Goal: Task Accomplishment & Management: Manage account settings

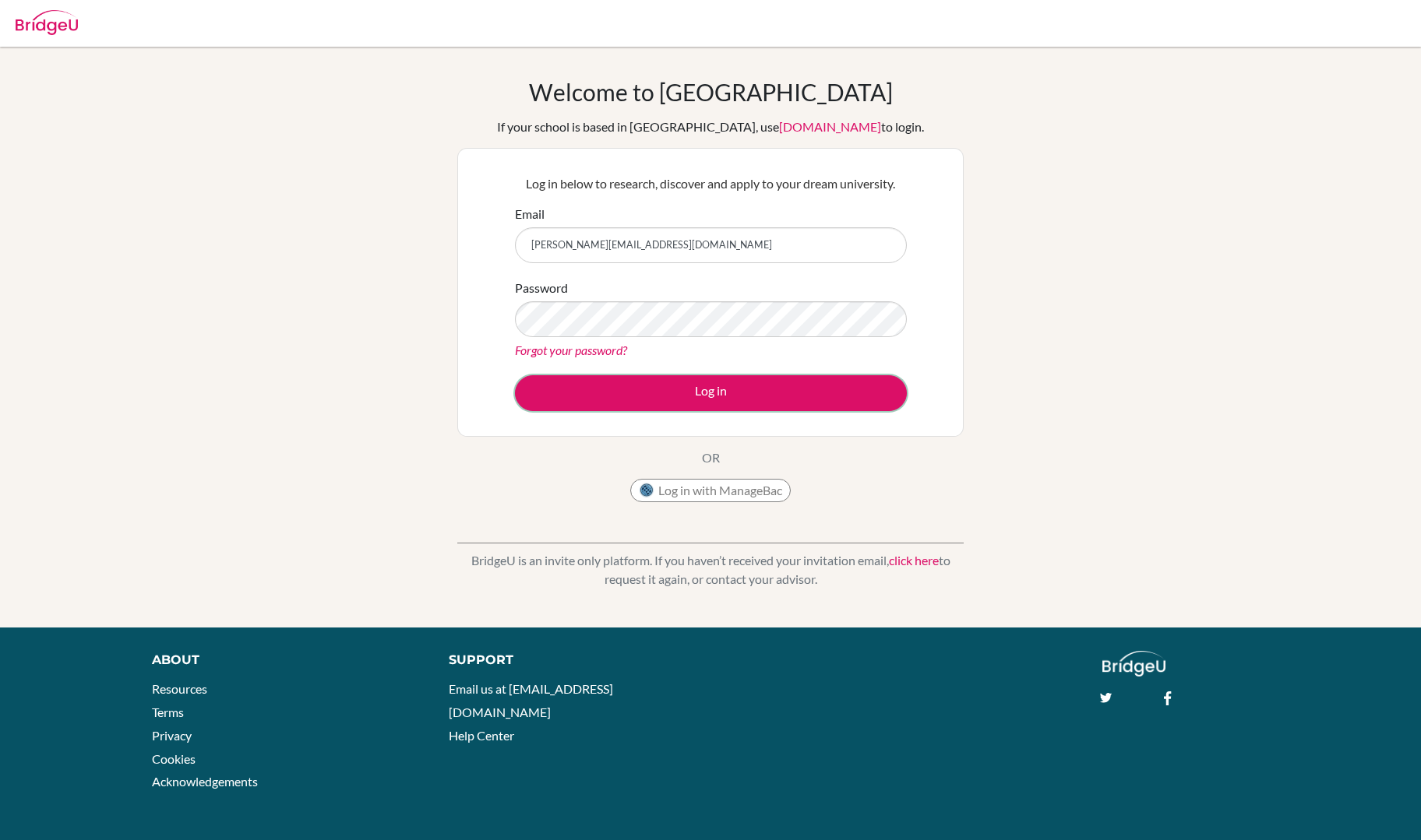
click at [658, 387] on button "Log in" at bounding box center [710, 394] width 392 height 36
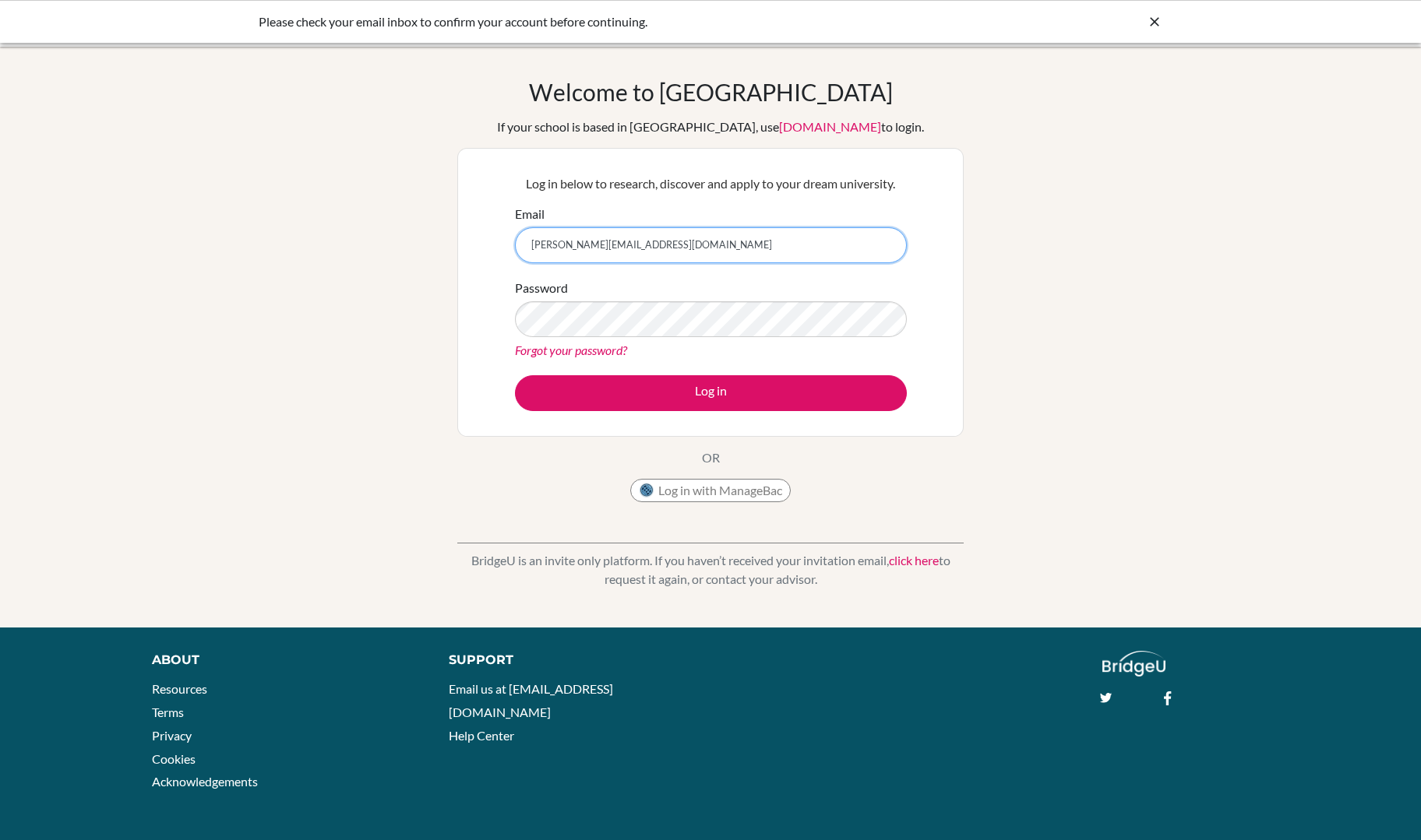
click at [708, 241] on input "[PERSON_NAME][EMAIL_ADDRESS][DOMAIN_NAME]" at bounding box center [710, 246] width 392 height 36
type input "p"
type input "p_busrapan@wincoll.ac.uk"
click at [697, 380] on button "Log in" at bounding box center [710, 394] width 392 height 36
